Goal: Transaction & Acquisition: Subscribe to service/newsletter

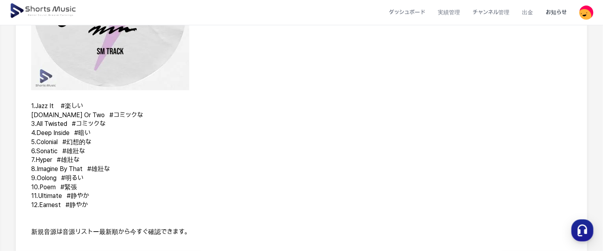
scroll to position [284, 0]
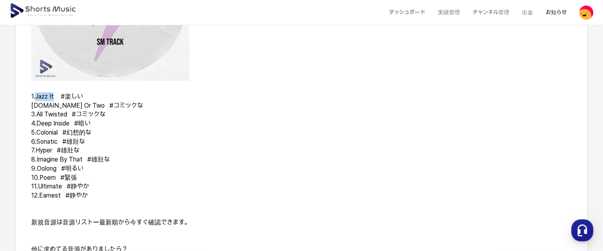
drag, startPoint x: 36, startPoint y: 95, endPoint x: 56, endPoint y: 91, distance: 20.5
click at [56, 93] on span "1.Jazz It　 #楽しい" at bounding box center [57, 97] width 52 height 8
copy span "Jazz It"
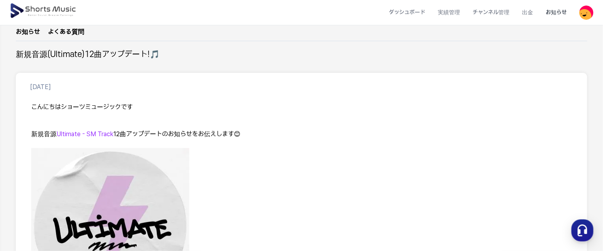
scroll to position [0, 0]
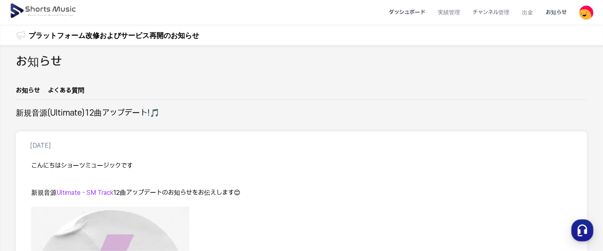
click at [413, 11] on li "ダッシュボード" at bounding box center [407, 12] width 49 height 21
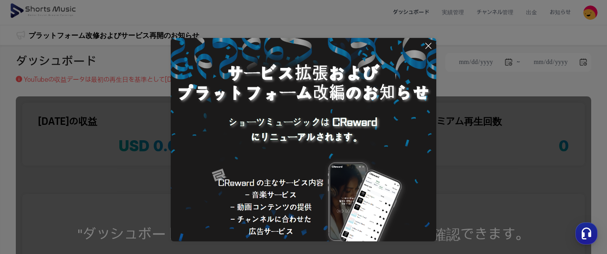
click at [469, 138] on button at bounding box center [303, 127] width 607 height 254
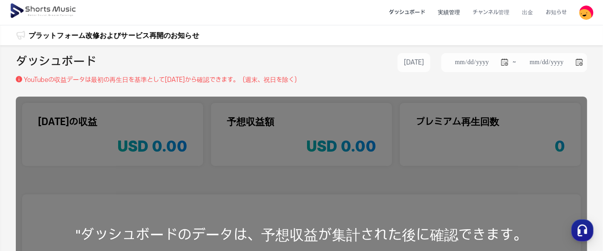
click at [448, 12] on li "実績管理" at bounding box center [449, 12] width 35 height 21
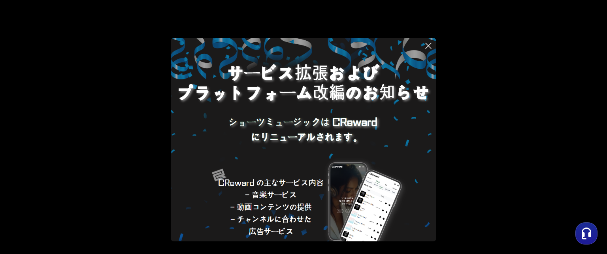
click at [468, 38] on button at bounding box center [303, 127] width 607 height 254
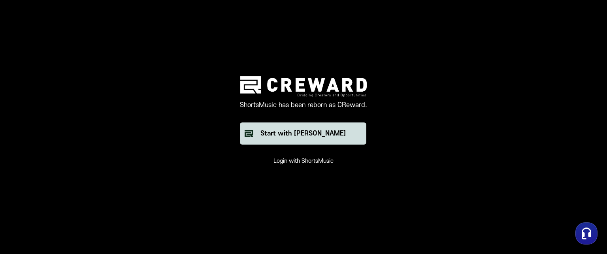
click at [316, 137] on div "Start with [PERSON_NAME]" at bounding box center [303, 133] width 85 height 9
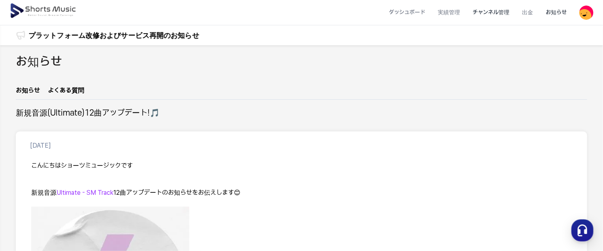
click at [492, 7] on li "チャンネル管理" at bounding box center [491, 12] width 49 height 21
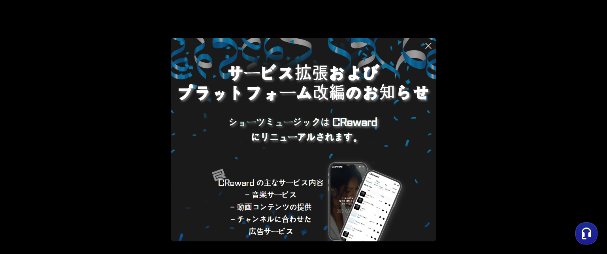
click at [483, 36] on button at bounding box center [303, 127] width 607 height 254
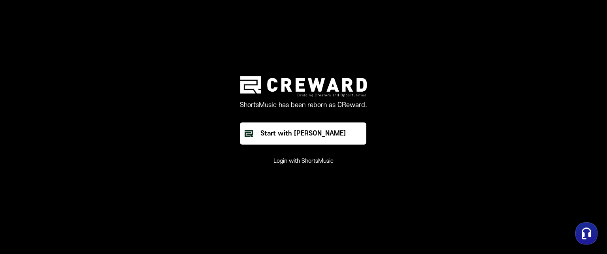
click at [310, 161] on button "Login with ShortsMusic" at bounding box center [304, 161] width 60 height 8
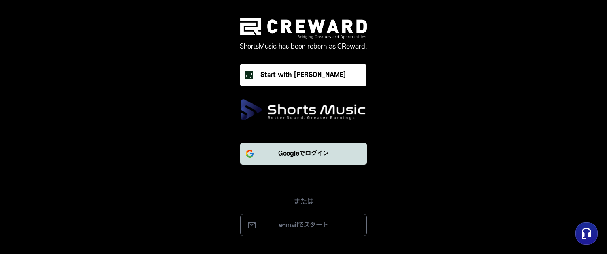
click at [309, 151] on p "Googleでログイン" at bounding box center [303, 153] width 51 height 9
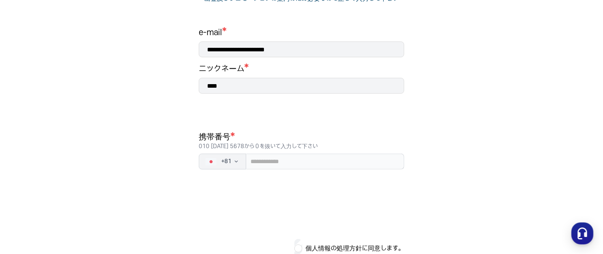
scroll to position [117, 0]
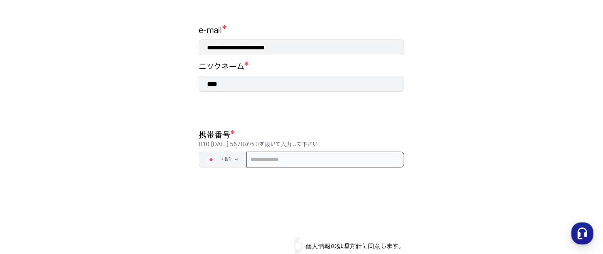
click at [363, 161] on input "tel" at bounding box center [325, 160] width 158 height 16
type input "**********"
drag, startPoint x: 348, startPoint y: 245, endPoint x: 602, endPoint y: 104, distance: 290.3
click at [602, 104] on main "**********" at bounding box center [301, 101] width 603 height 373
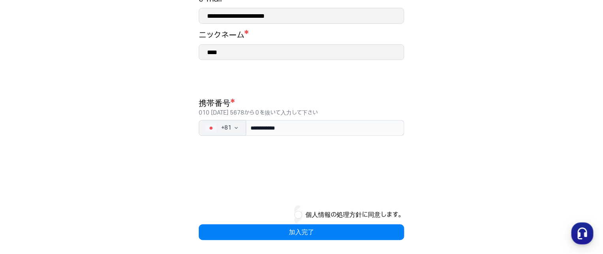
scroll to position [150, 0]
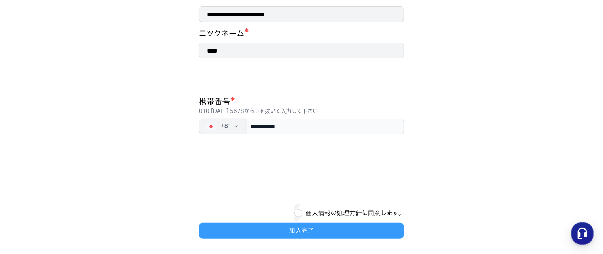
click at [299, 230] on button "加入完了" at bounding box center [302, 231] width 206 height 16
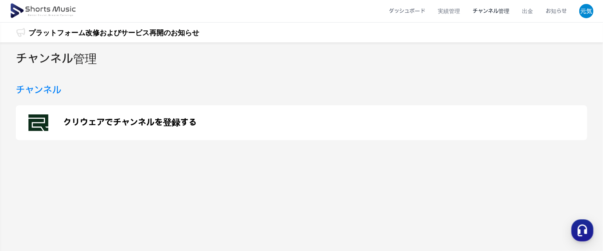
click at [128, 124] on p "クリウェアでチャンネルを登録する" at bounding box center [130, 122] width 134 height 9
